Goal: Find specific page/section: Find specific page/section

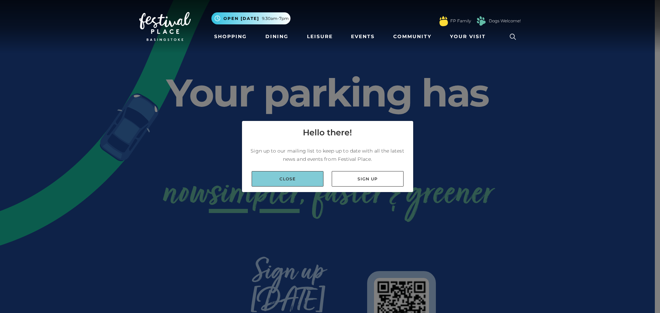
click at [288, 176] on link "Close" at bounding box center [288, 178] width 72 height 15
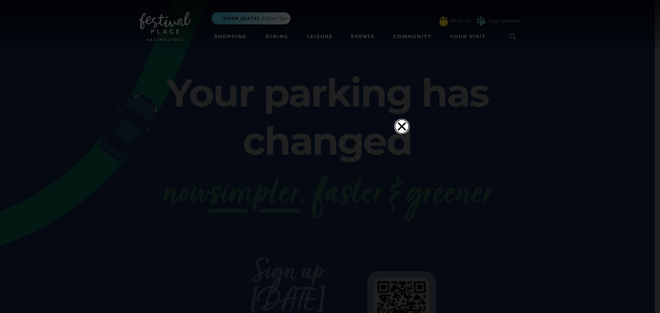
click at [399, 122] on icon "Close" at bounding box center [402, 126] width 8 height 8
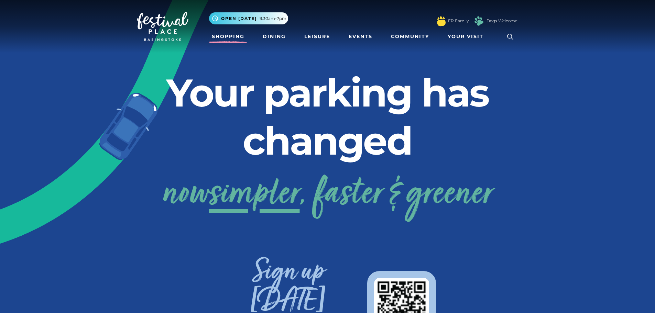
click at [224, 37] on link "Shopping" at bounding box center [228, 36] width 38 height 13
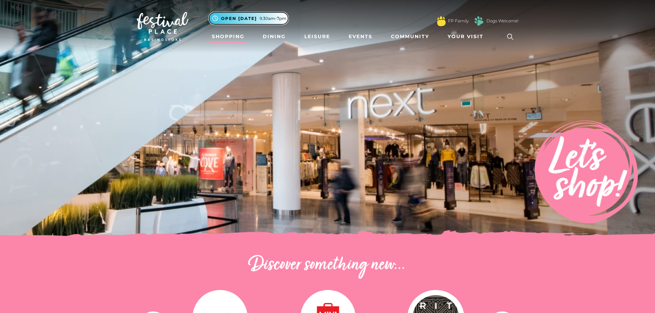
click at [260, 16] on span "9.30am-7pm" at bounding box center [273, 18] width 27 height 6
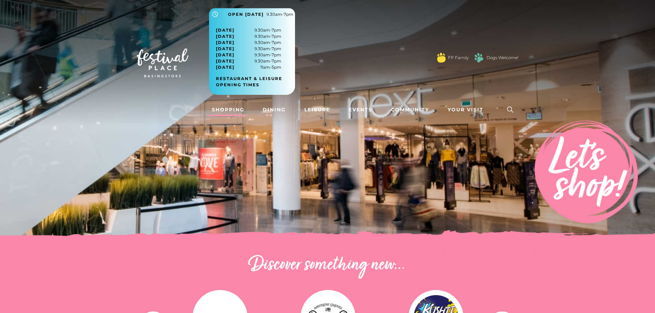
click at [233, 110] on link "Shopping" at bounding box center [228, 109] width 38 height 13
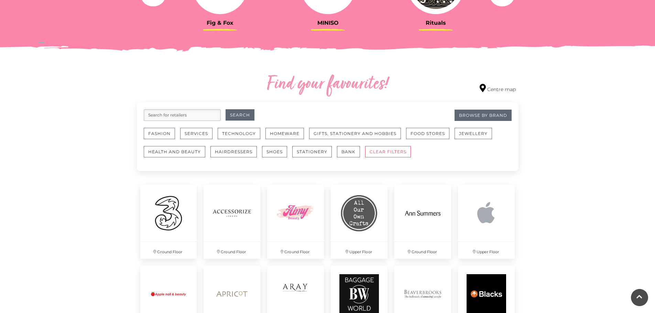
scroll to position [334, 0]
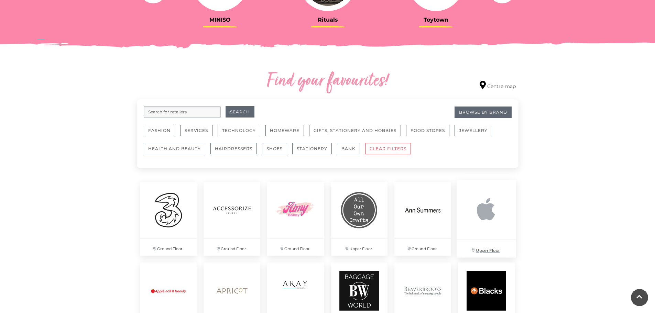
click at [489, 214] on img at bounding box center [486, 209] width 59 height 59
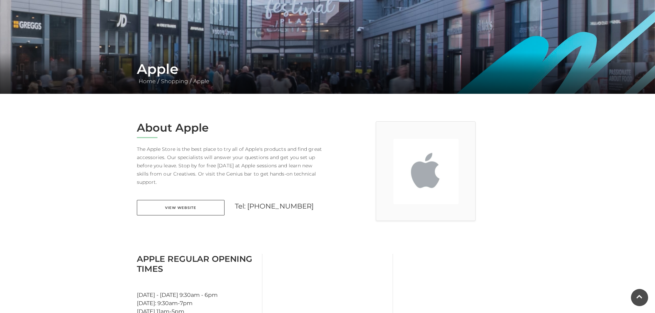
scroll to position [74, 0]
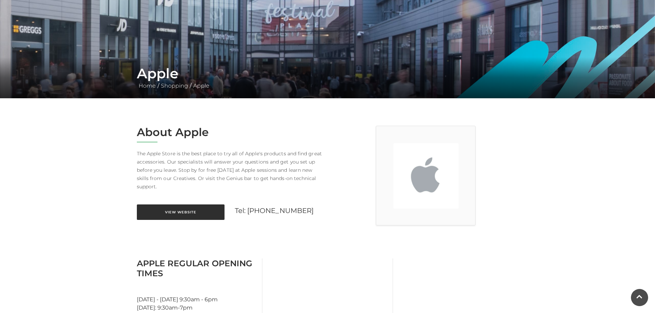
click at [194, 205] on link "View Website" at bounding box center [181, 212] width 88 height 15
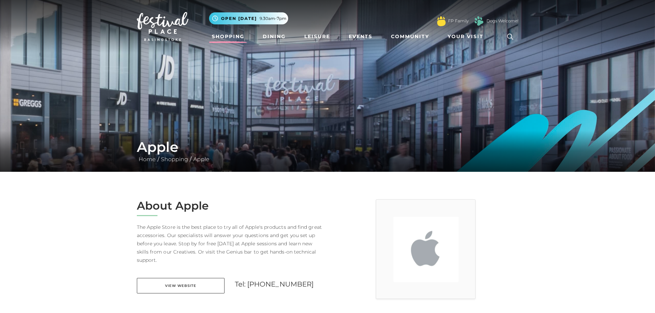
click at [217, 33] on link "Shopping" at bounding box center [228, 36] width 38 height 13
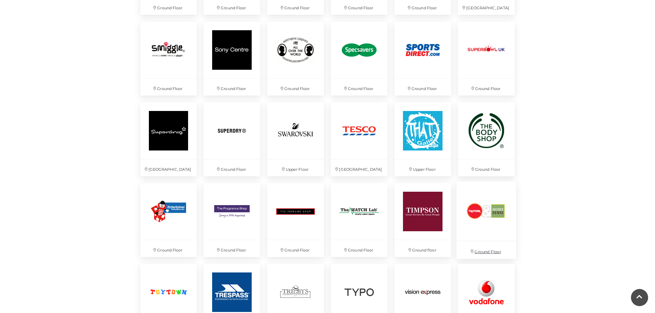
scroll to position [1629, 0]
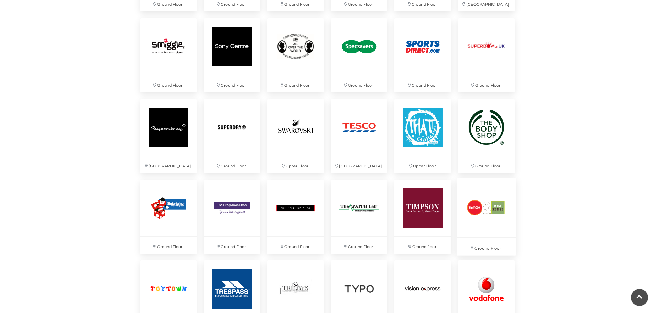
click at [494, 221] on img at bounding box center [486, 207] width 59 height 59
